Goal: Navigation & Orientation: Find specific page/section

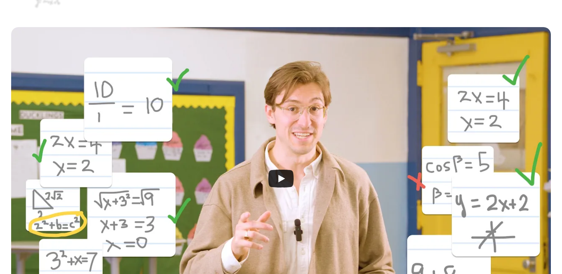
scroll to position [173, 0]
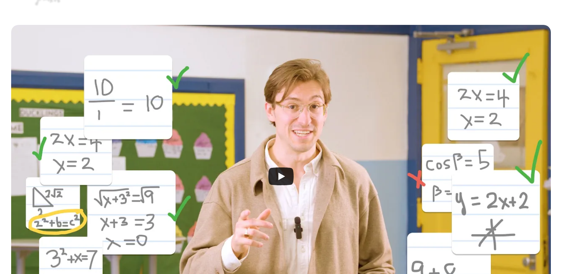
click at [282, 174] on icon "Play" at bounding box center [280, 177] width 25 height 18
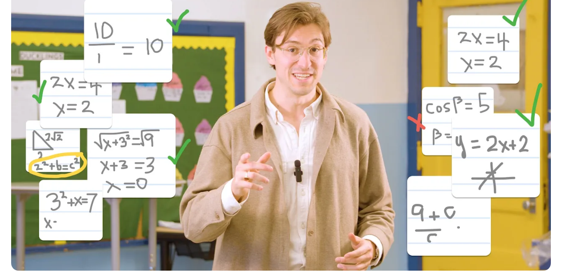
scroll to position [0, 0]
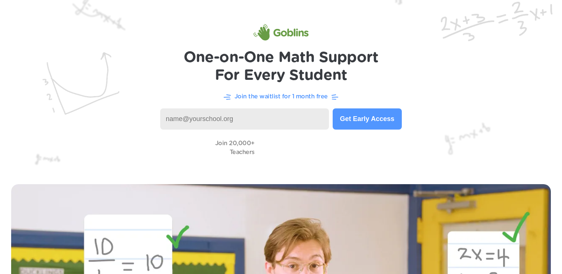
click at [284, 98] on p "Join the waitlist for 1 month free" at bounding box center [281, 96] width 93 height 9
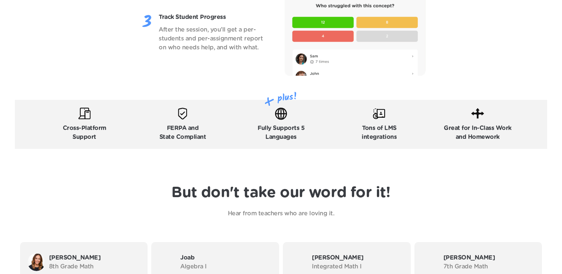
scroll to position [1193, 0]
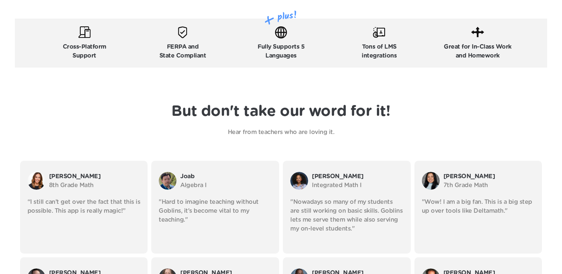
click at [301, 132] on p "Hear from teachers who are loving it." at bounding box center [281, 132] width 260 height 9
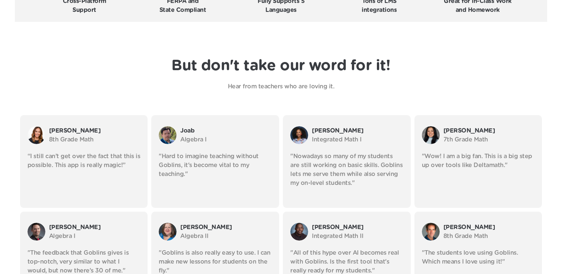
click at [233, 156] on p ""Hard to imagine teaching without Goblins, it's become vital to my teaching."" at bounding box center [215, 165] width 113 height 27
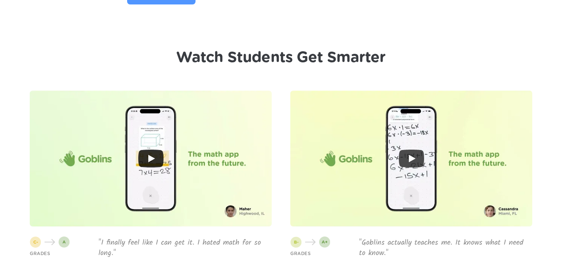
scroll to position [1726, 0]
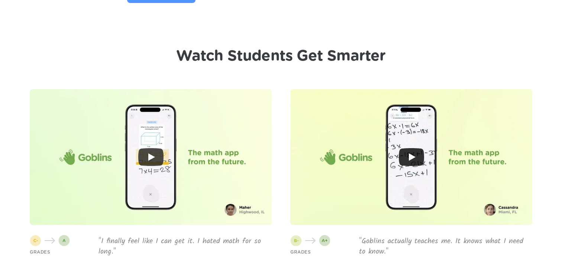
click at [359, 193] on div at bounding box center [411, 157] width 242 height 136
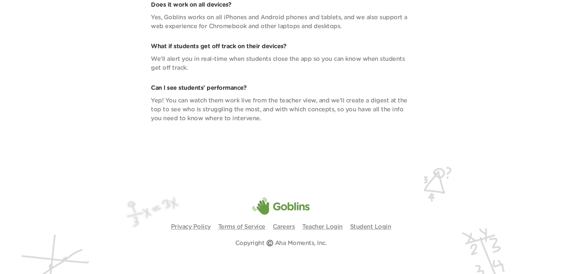
scroll to position [2700, 0]
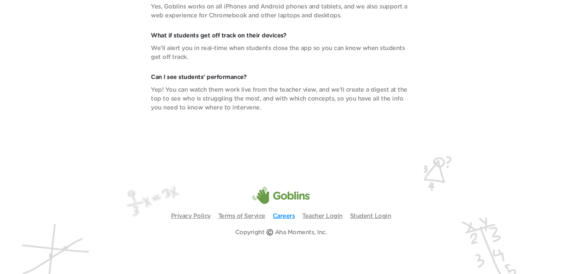
click at [288, 216] on link "Careers" at bounding box center [284, 216] width 22 height 6
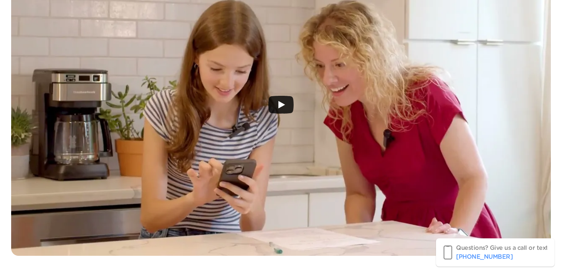
click at [289, 101] on icon "Play" at bounding box center [280, 105] width 25 height 18
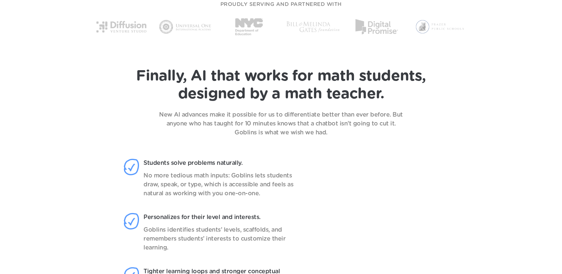
scroll to position [399, 0]
